Goal: Contribute content: Add original content to the website for others to see

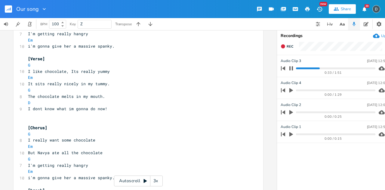
scroll to position [88, 0]
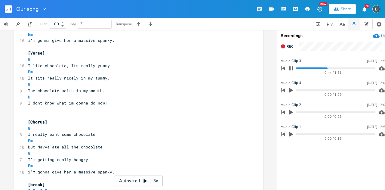
click at [343, 9] on div "Share" at bounding box center [346, 8] width 10 height 5
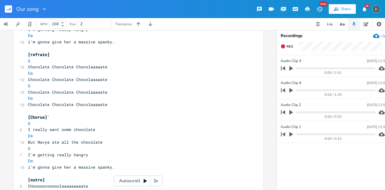
scroll to position [383, 0]
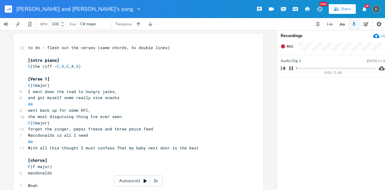
click at [344, 11] on div "Share" at bounding box center [346, 8] width 10 height 5
click at [28, 105] on span "Am" at bounding box center [30, 104] width 5 height 6
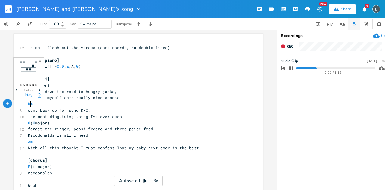
scroll to position [0, 2]
type textarea "D"
click at [31, 109] on li "Dm" at bounding box center [35, 110] width 19 height 6
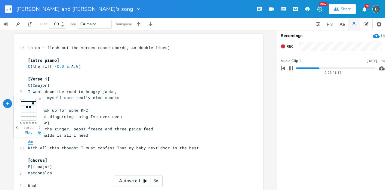
click at [29, 140] on span "Am" at bounding box center [30, 142] width 5 height 6
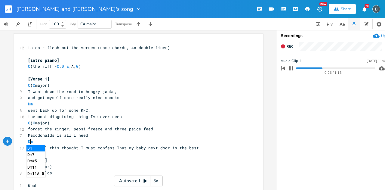
type textarea "D"
click at [39, 147] on li "Dm" at bounding box center [35, 148] width 19 height 6
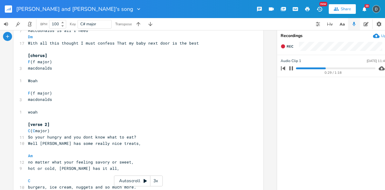
scroll to position [110, 0]
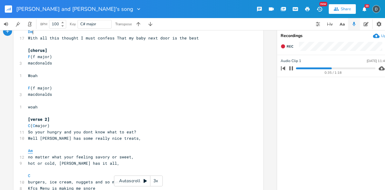
click at [29, 150] on span "Am" at bounding box center [30, 151] width 5 height 6
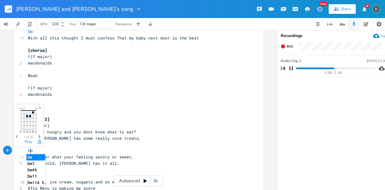
type textarea "D"
click at [31, 154] on li "Dm" at bounding box center [35, 157] width 19 height 6
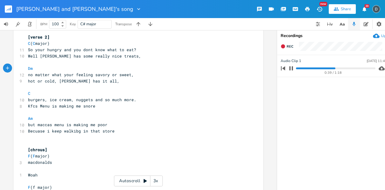
scroll to position [195, 0]
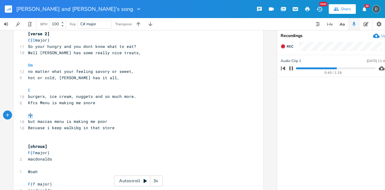
click at [29, 116] on span "Am" at bounding box center [30, 115] width 5 height 6
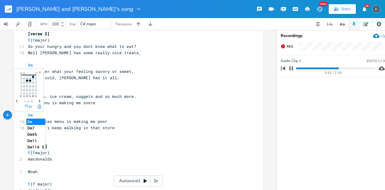
type textarea "D"
click at [30, 119] on li "Dm" at bounding box center [35, 121] width 19 height 6
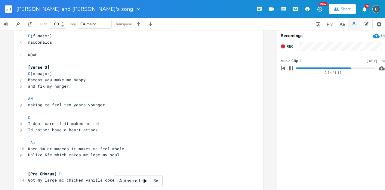
scroll to position [346, 0]
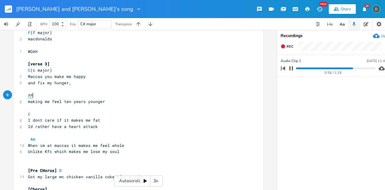
click at [30, 97] on span "AM" at bounding box center [30, 95] width 5 height 6
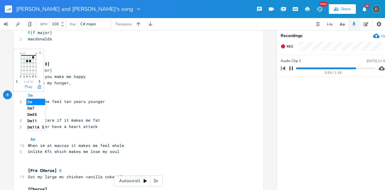
type textarea "Dm"
click at [30, 99] on li "Dm" at bounding box center [35, 102] width 19 height 6
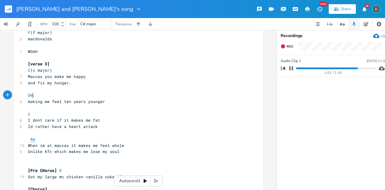
click at [32, 139] on span "Am" at bounding box center [32, 139] width 5 height 6
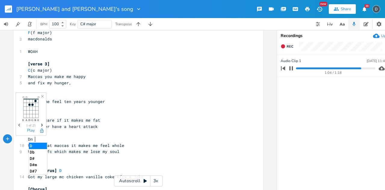
type textarea "Dn"
type textarea "m"
click at [33, 143] on li "Dm" at bounding box center [38, 146] width 19 height 6
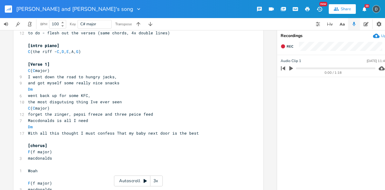
scroll to position [0, 0]
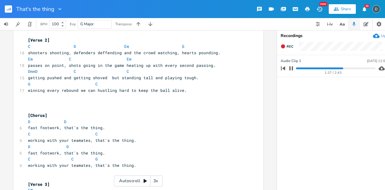
scroll to position [152, 0]
click at [336, 9] on icon "button" at bounding box center [335, 8] width 5 height 5
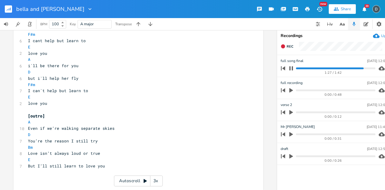
scroll to position [407, 0]
click at [234, 71] on pre "D" at bounding box center [135, 72] width 217 height 6
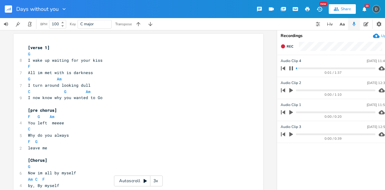
click at [339, 11] on button "Share" at bounding box center [342, 9] width 27 height 10
click at [312, 69] on progress at bounding box center [335, 68] width 79 height 2
click at [291, 91] on icon "button" at bounding box center [291, 90] width 4 height 5
click at [290, 67] on icon "button" at bounding box center [291, 68] width 4 height 4
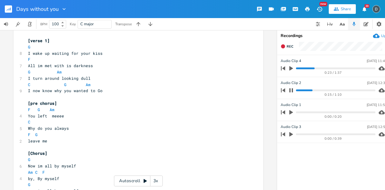
scroll to position [7, 0]
type textarea "​"
drag, startPoint x: 150, startPoint y: 108, endPoint x: 131, endPoint y: 100, distance: 20.3
click at [131, 100] on pre "[pre chorus]" at bounding box center [135, 103] width 217 height 6
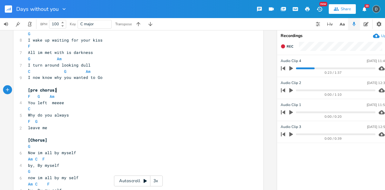
scroll to position [0, 0]
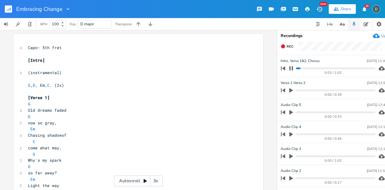
click at [340, 11] on button "Share" at bounding box center [342, 9] width 27 height 10
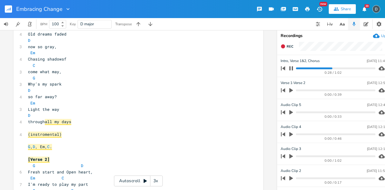
scroll to position [103, 0]
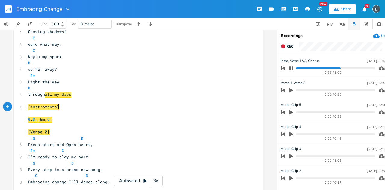
type textarea "]"
click at [29, 105] on span "(instromental]" at bounding box center [45, 107] width 34 height 6
type textarea "["
click at [93, 108] on pre "[instromental]" at bounding box center [135, 107] width 217 height 6
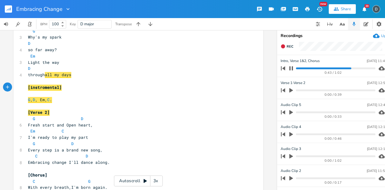
scroll to position [141, 0]
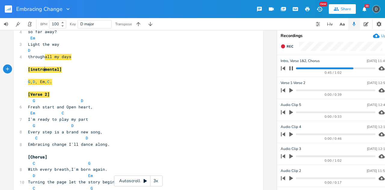
click at [41, 70] on span "[instromental]" at bounding box center [45, 69] width 34 height 6
type textarea "instromental"
click at [41, 70] on span "[instromental]" at bounding box center [45, 69] width 34 height 6
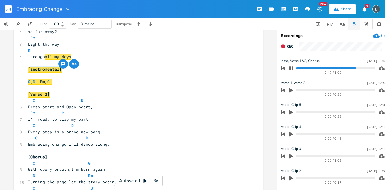
type textarea "instromental"
click at [41, 70] on span "[instromental]" at bounding box center [45, 69] width 34 height 6
click at [45, 73] on pre "​" at bounding box center [135, 75] width 217 height 6
click at [49, 70] on span "[instromental]" at bounding box center [45, 69] width 34 height 6
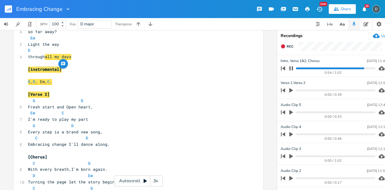
type textarea "nstromental"
drag, startPoint x: 56, startPoint y: 69, endPoint x: 30, endPoint y: 69, distance: 25.9
click at [30, 69] on span "[instromental]" at bounding box center [45, 69] width 34 height 6
click at [100, 115] on pre "Em C" at bounding box center [135, 113] width 217 height 6
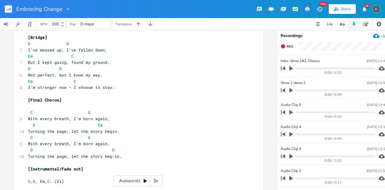
scroll to position [583, 0]
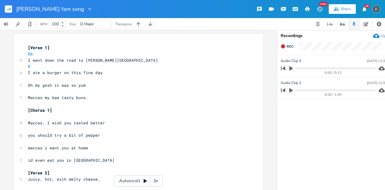
click at [292, 96] on div "0:00 / 1:05" at bounding box center [333, 94] width 84 height 3
click at [290, 92] on icon "button" at bounding box center [290, 89] width 5 height 5
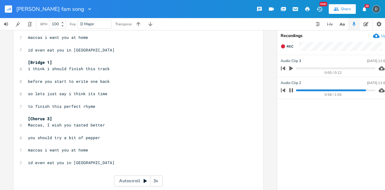
scroll to position [268, 0]
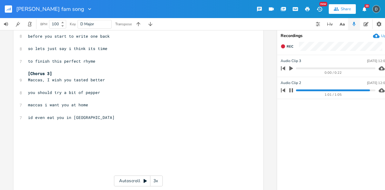
click at [290, 89] on icon "button" at bounding box center [291, 90] width 5 height 5
click at [291, 69] on icon "button" at bounding box center [291, 68] width 4 height 5
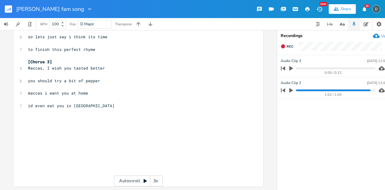
scroll to position [0, 0]
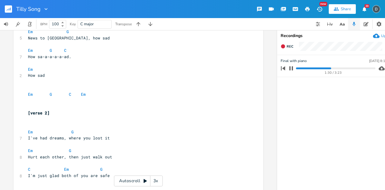
scroll to position [391, 0]
click at [42, 88] on pre "​" at bounding box center [135, 87] width 217 height 6
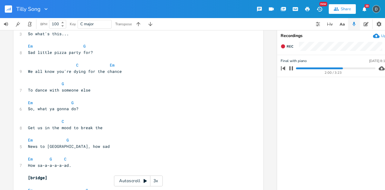
scroll to position [726, 0]
type textarea "[break]"
click at [336, 6] on icon "button" at bounding box center [335, 8] width 5 height 5
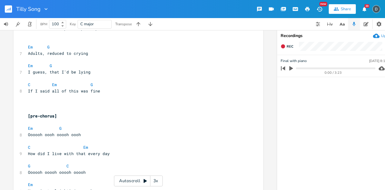
scroll to position [0, 0]
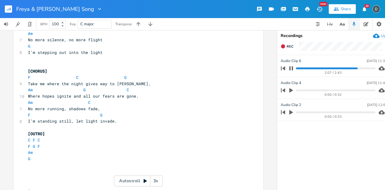
scroll to position [440, 0]
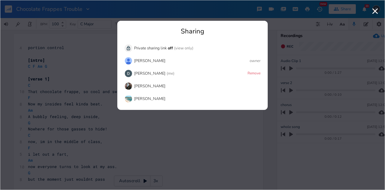
click at [376, 12] on icon "button" at bounding box center [375, 11] width 6 height 6
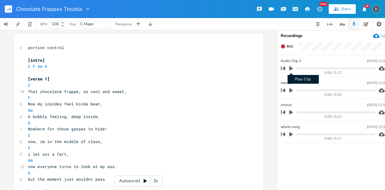
click at [292, 67] on icon "button" at bounding box center [290, 68] width 5 height 5
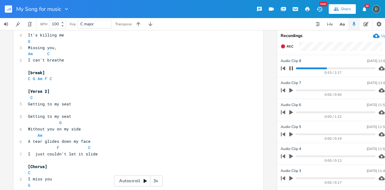
scroll to position [201, 0]
click at [79, 104] on pre "Getting to my seat" at bounding box center [135, 103] width 217 height 6
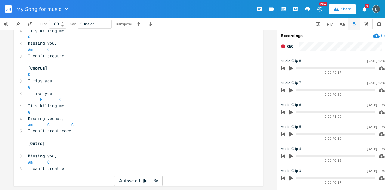
scroll to position [257, 0]
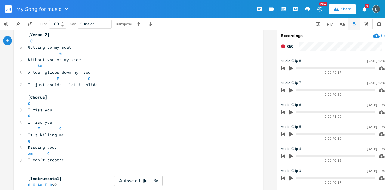
click at [11, 10] on rect "button" at bounding box center [8, 8] width 7 height 7
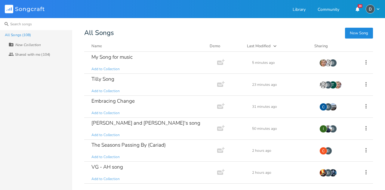
click at [23, 24] on input at bounding box center [36, 24] width 72 height 12
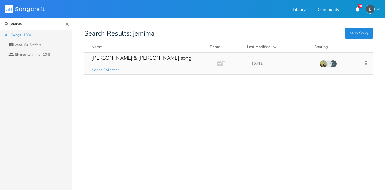
type input "jemima"
click at [115, 59] on div "[PERSON_NAME] & [PERSON_NAME] song" at bounding box center [141, 57] width 100 height 5
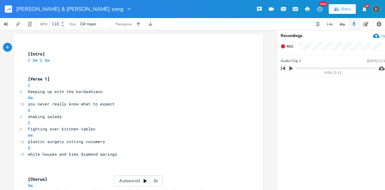
click at [293, 66] on icon "button" at bounding box center [290, 68] width 5 height 5
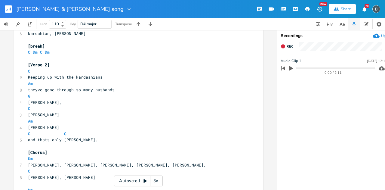
scroll to position [201, 0]
